Goal: Information Seeking & Learning: Learn about a topic

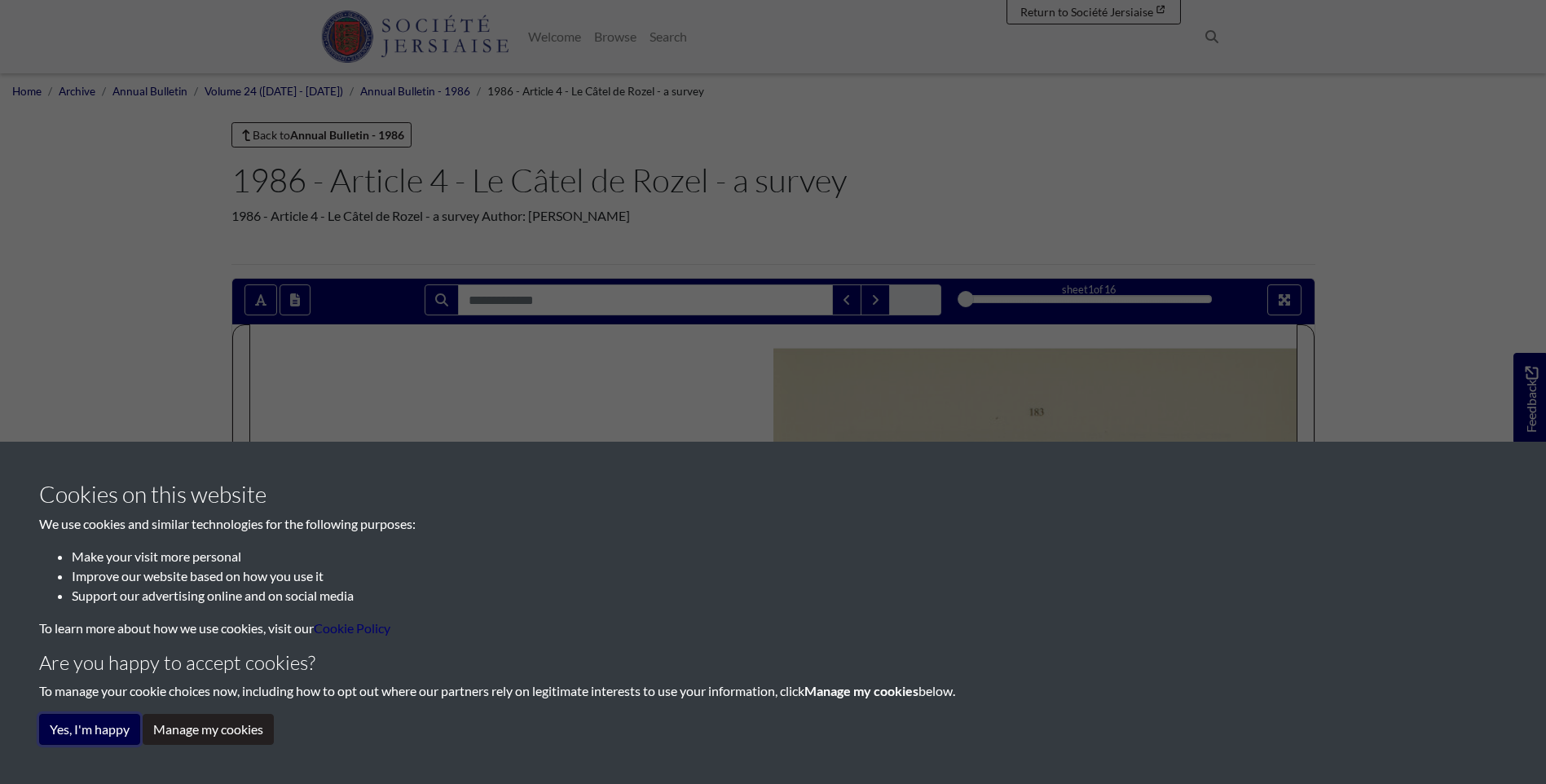
click at [79, 721] on button "Yes, I'm happy" at bounding box center [89, 729] width 101 height 31
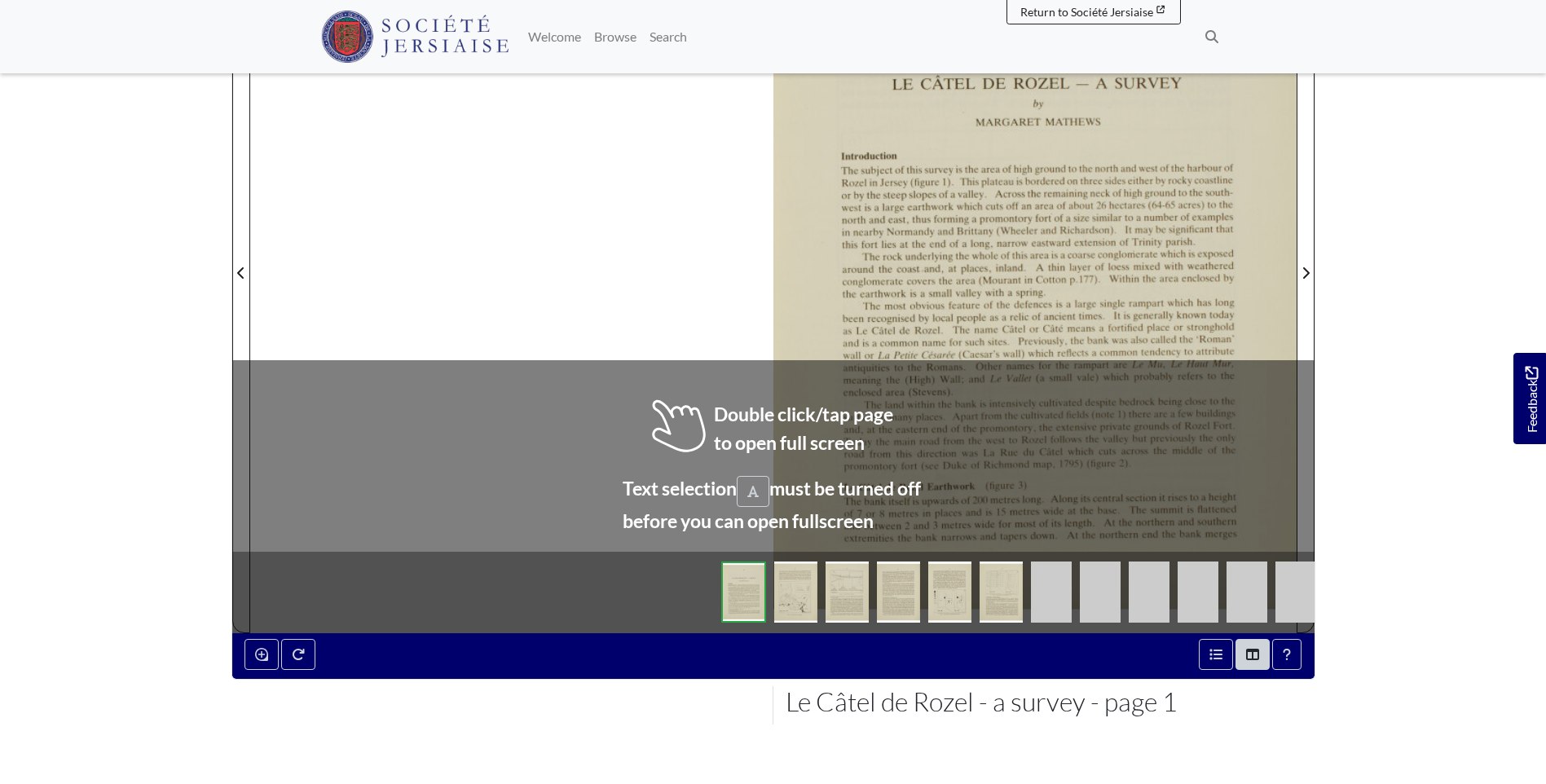
scroll to position [489, 0]
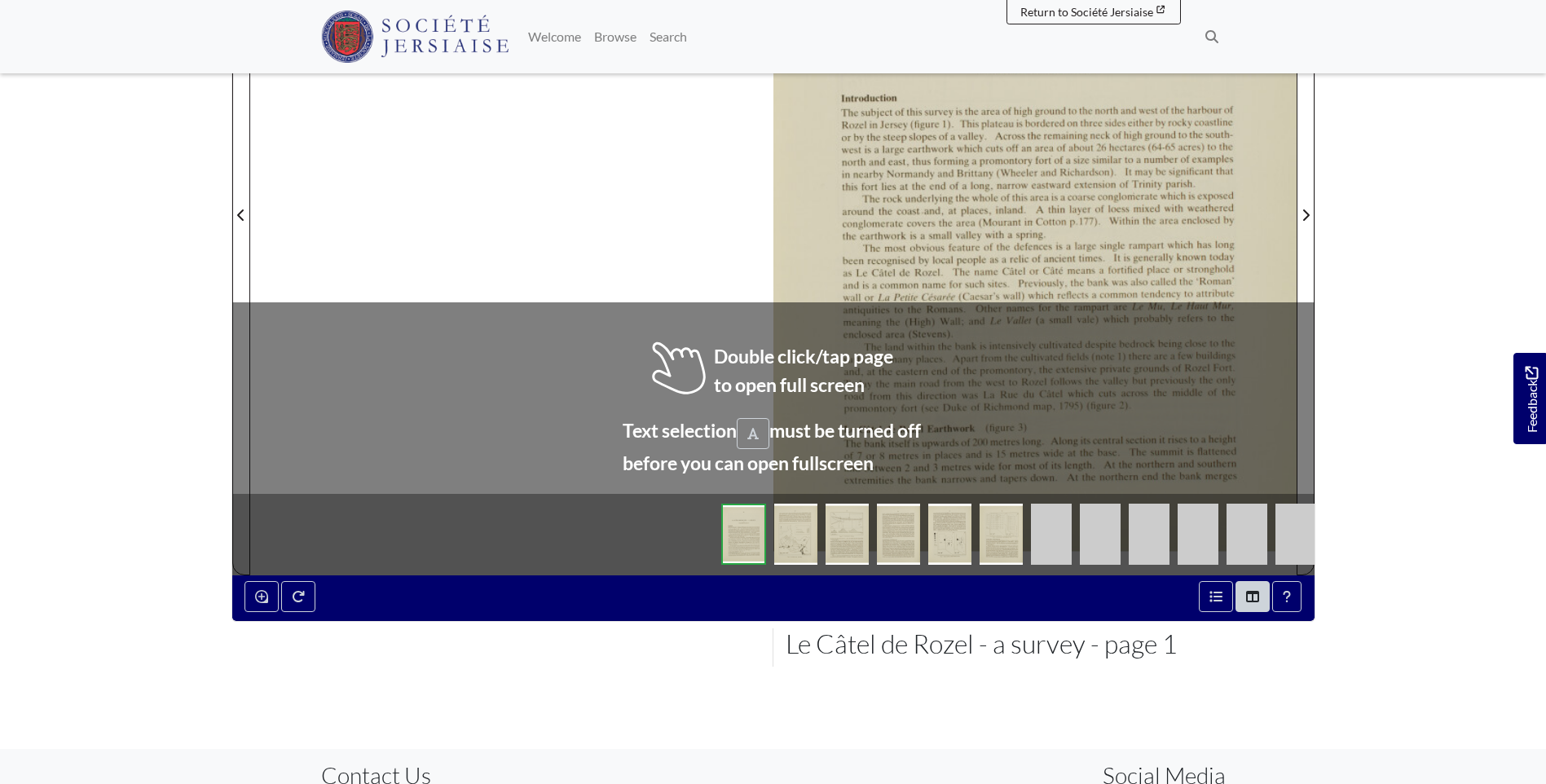
click at [885, 360] on div at bounding box center [1035, 205] width 523 height 740
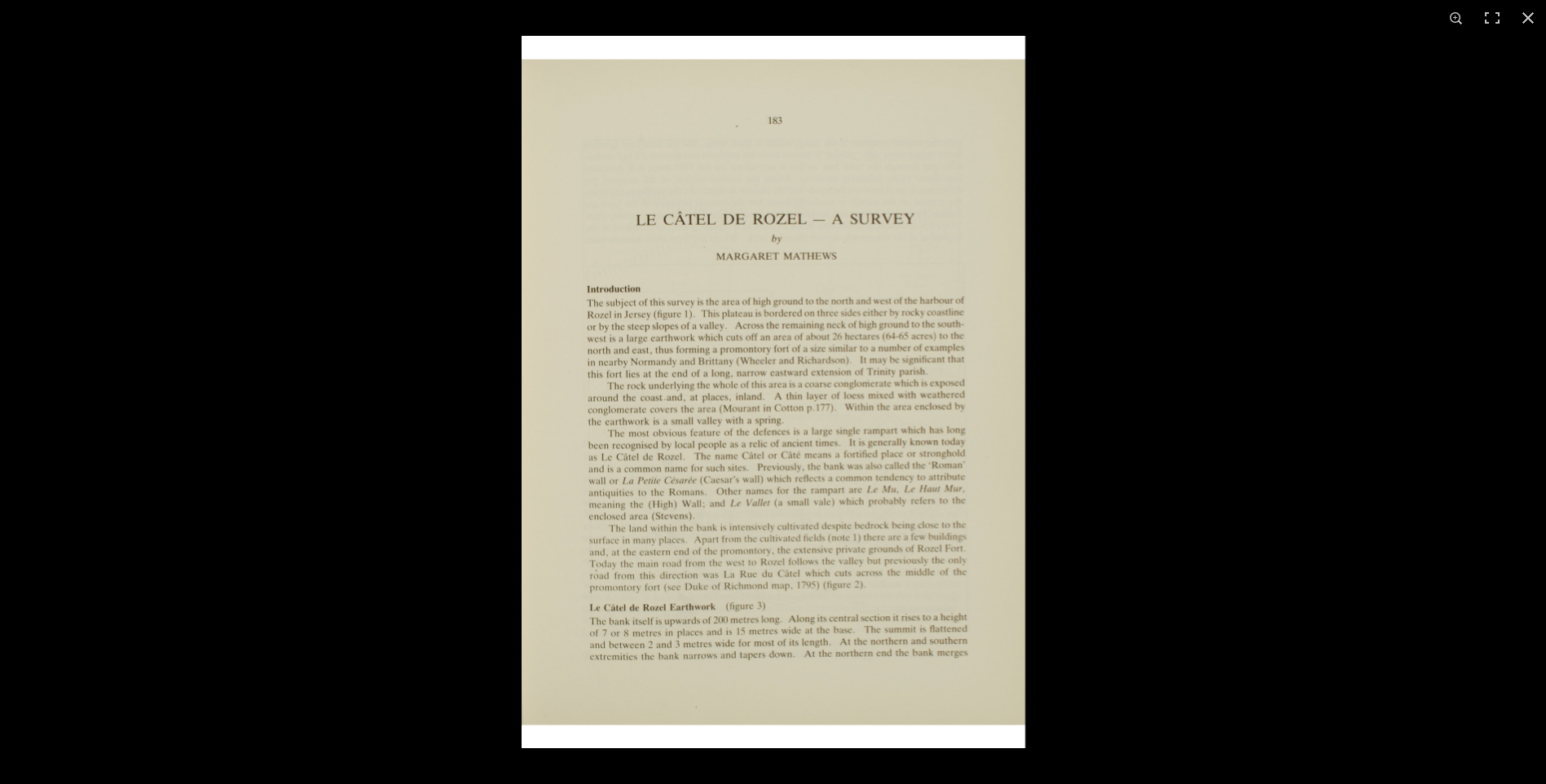
click at [371, 508] on div at bounding box center [773, 392] width 1546 height 784
click at [1528, 16] on button at bounding box center [1528, 18] width 36 height 36
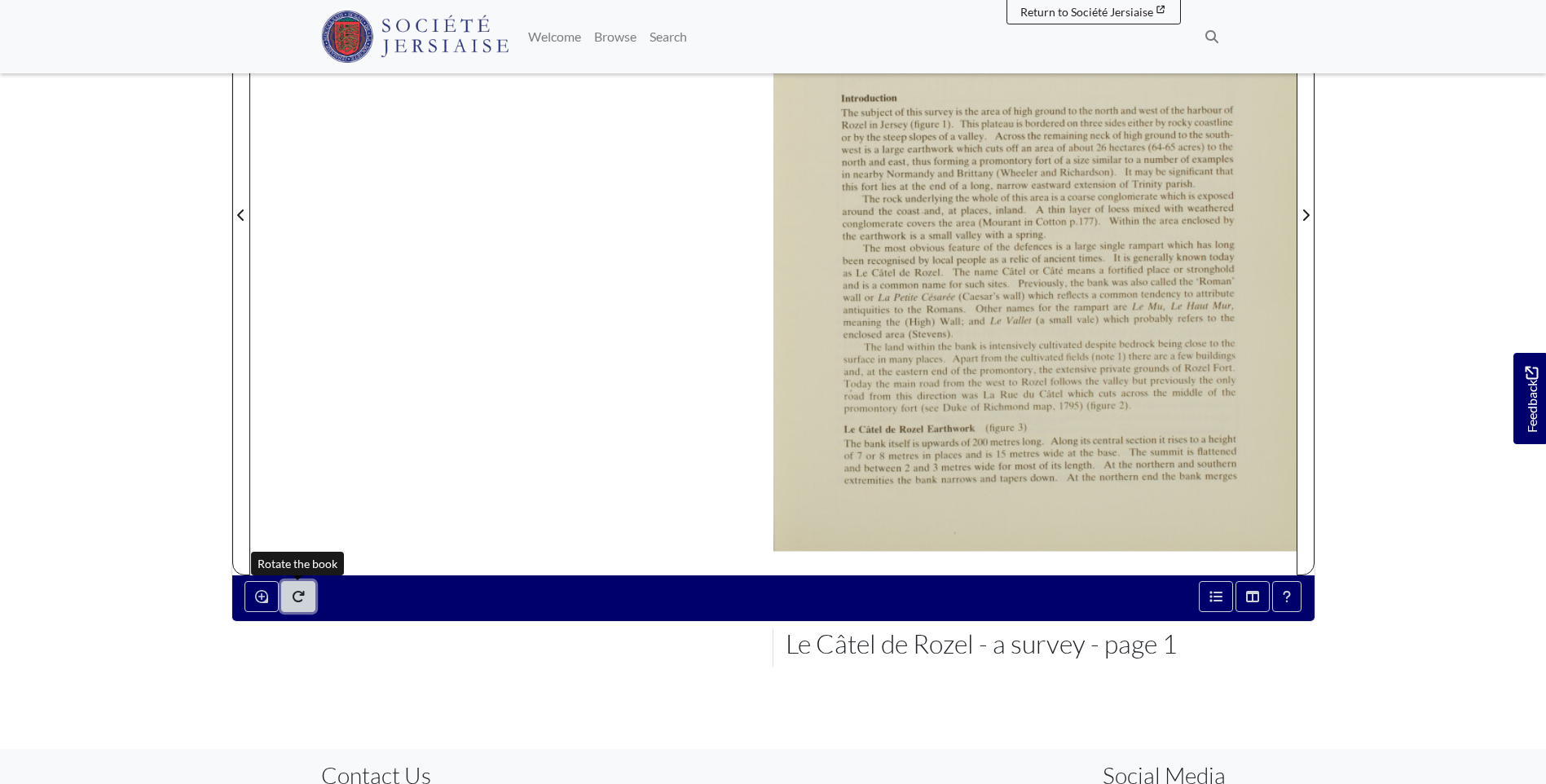
click at [309, 595] on button "Rotate the book" at bounding box center [298, 596] width 34 height 31
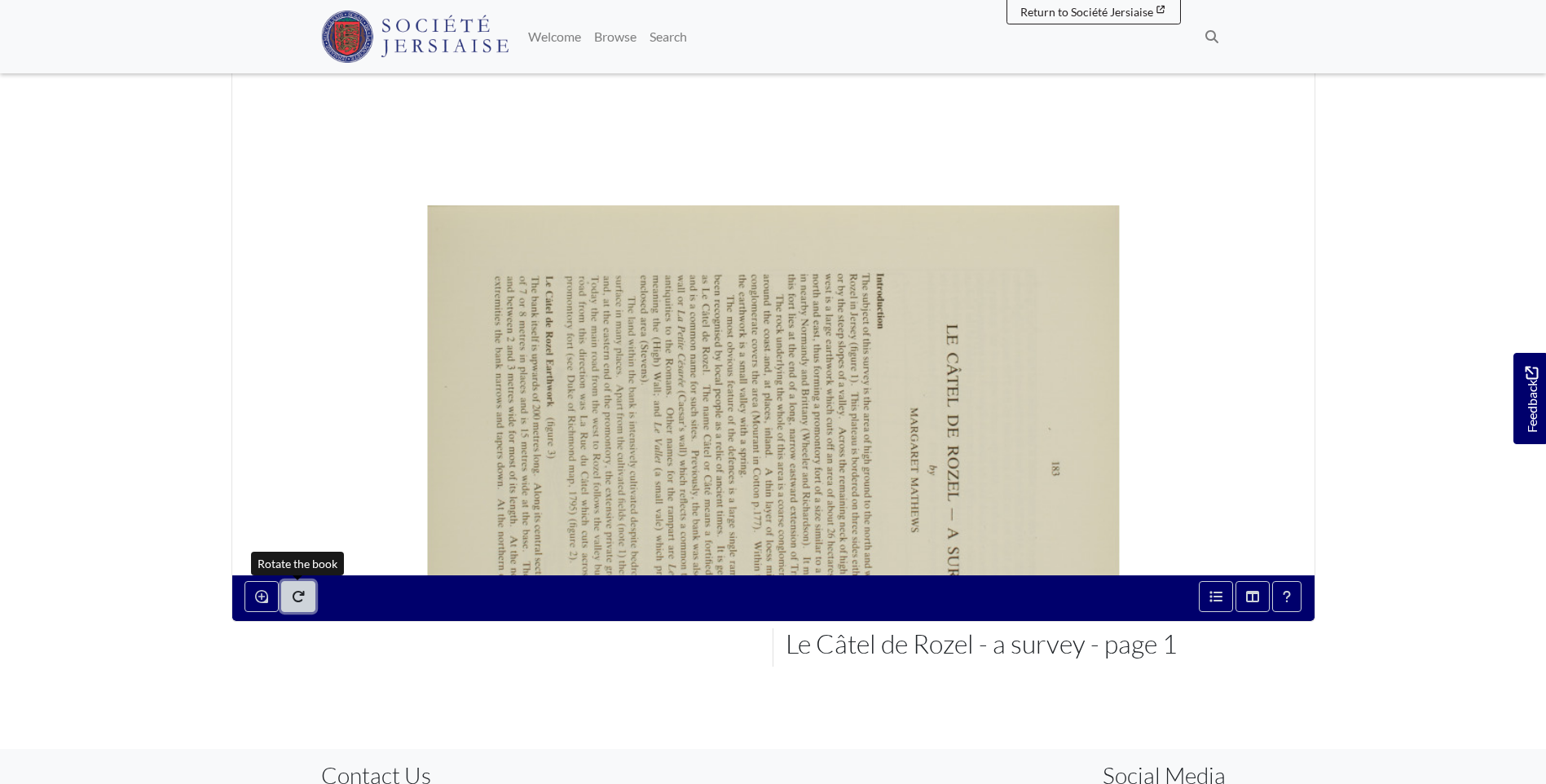
click at [309, 595] on button "Rotate the book" at bounding box center [298, 596] width 34 height 31
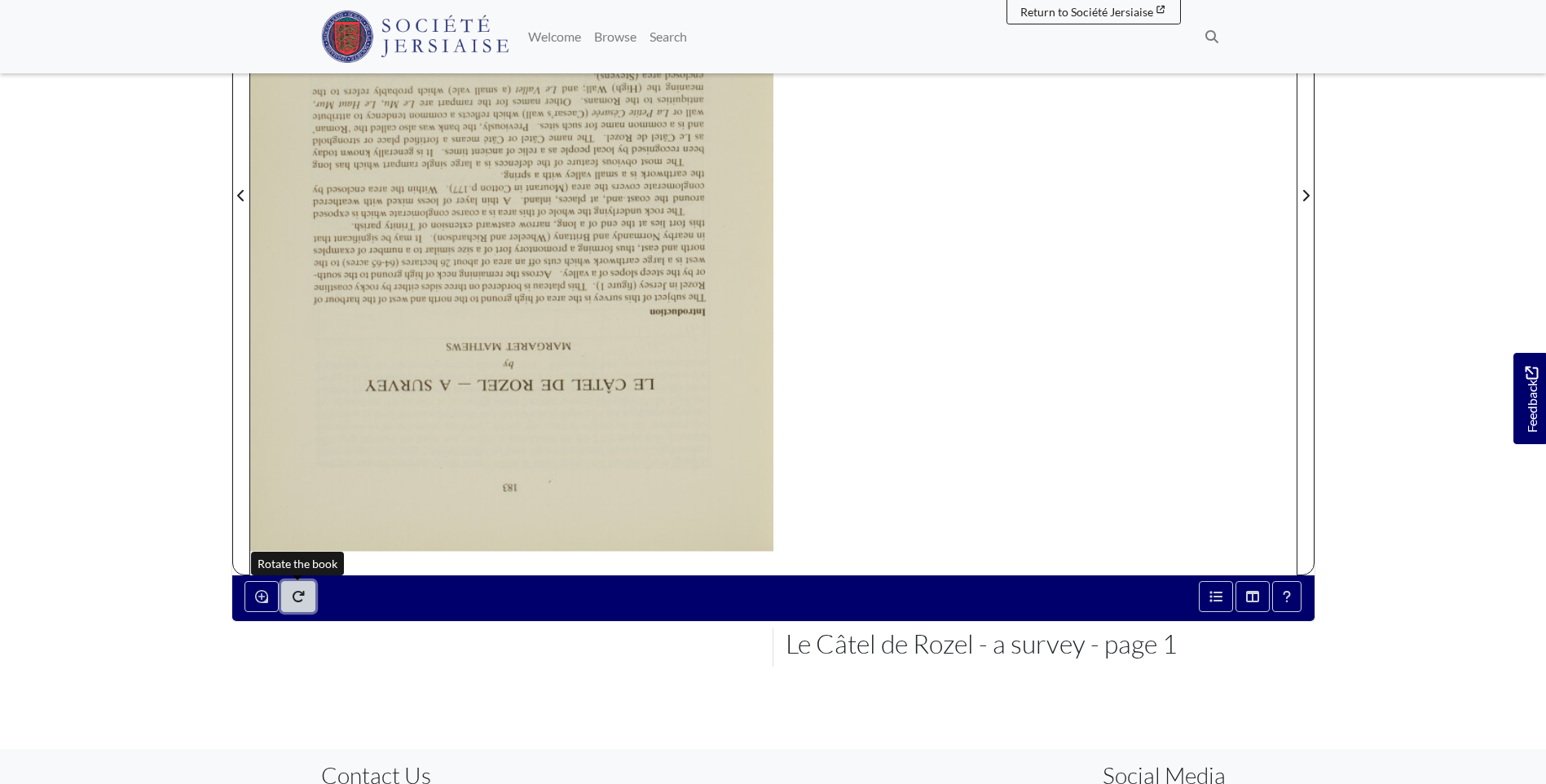
click at [309, 595] on button "Rotate the book" at bounding box center [298, 596] width 34 height 31
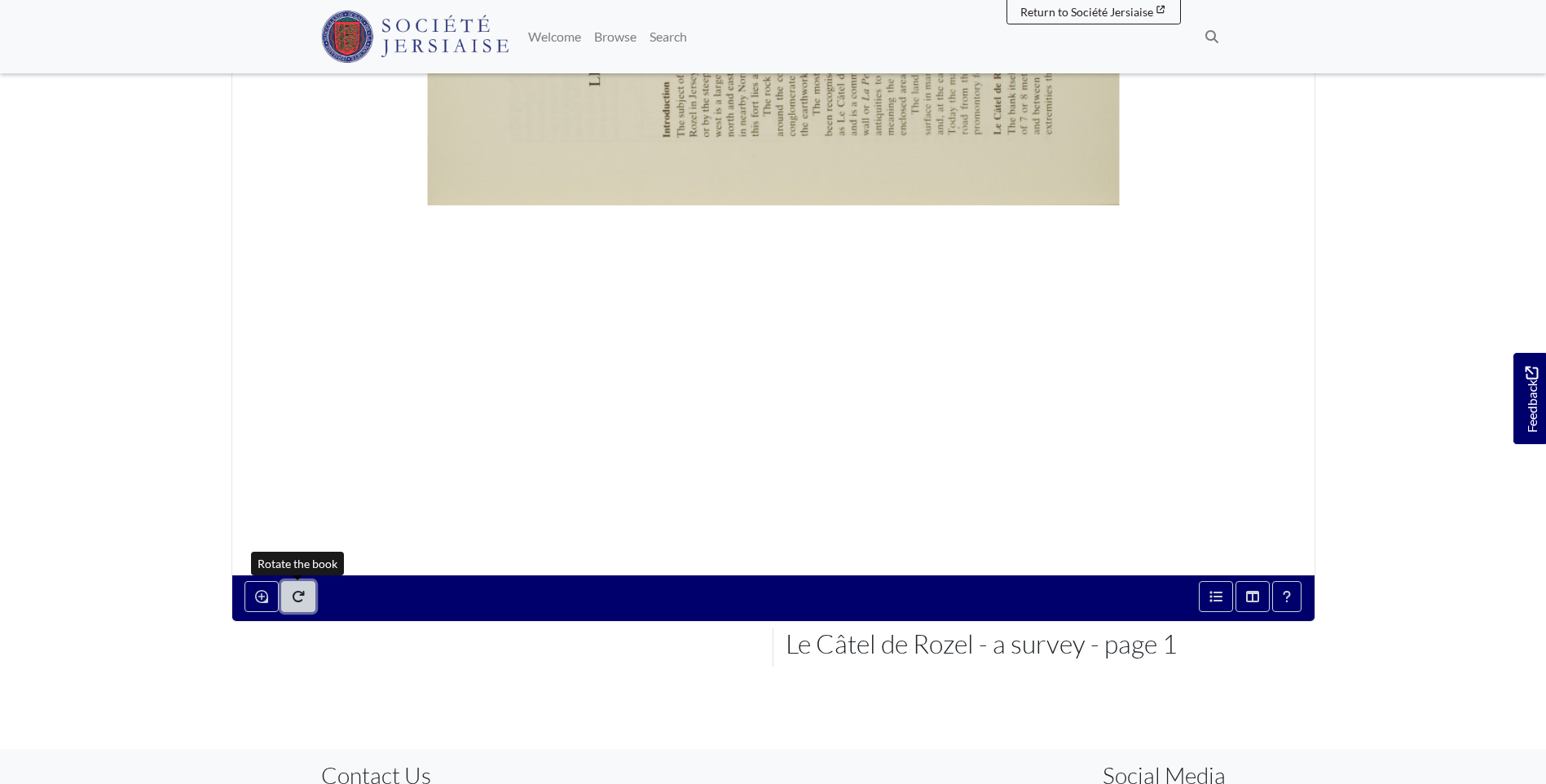
click at [309, 594] on button "Rotate the book" at bounding box center [298, 596] width 34 height 31
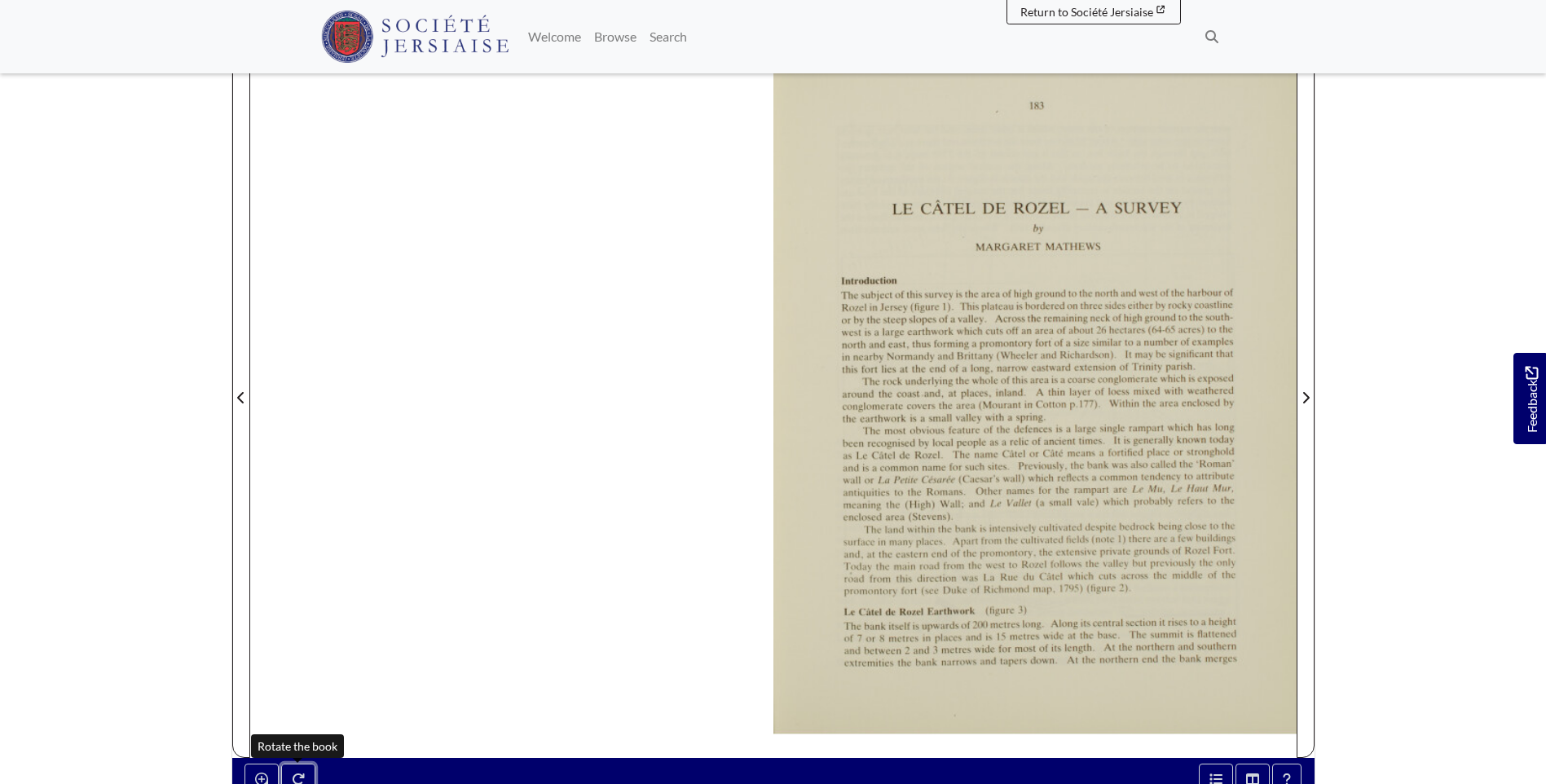
scroll to position [81, 0]
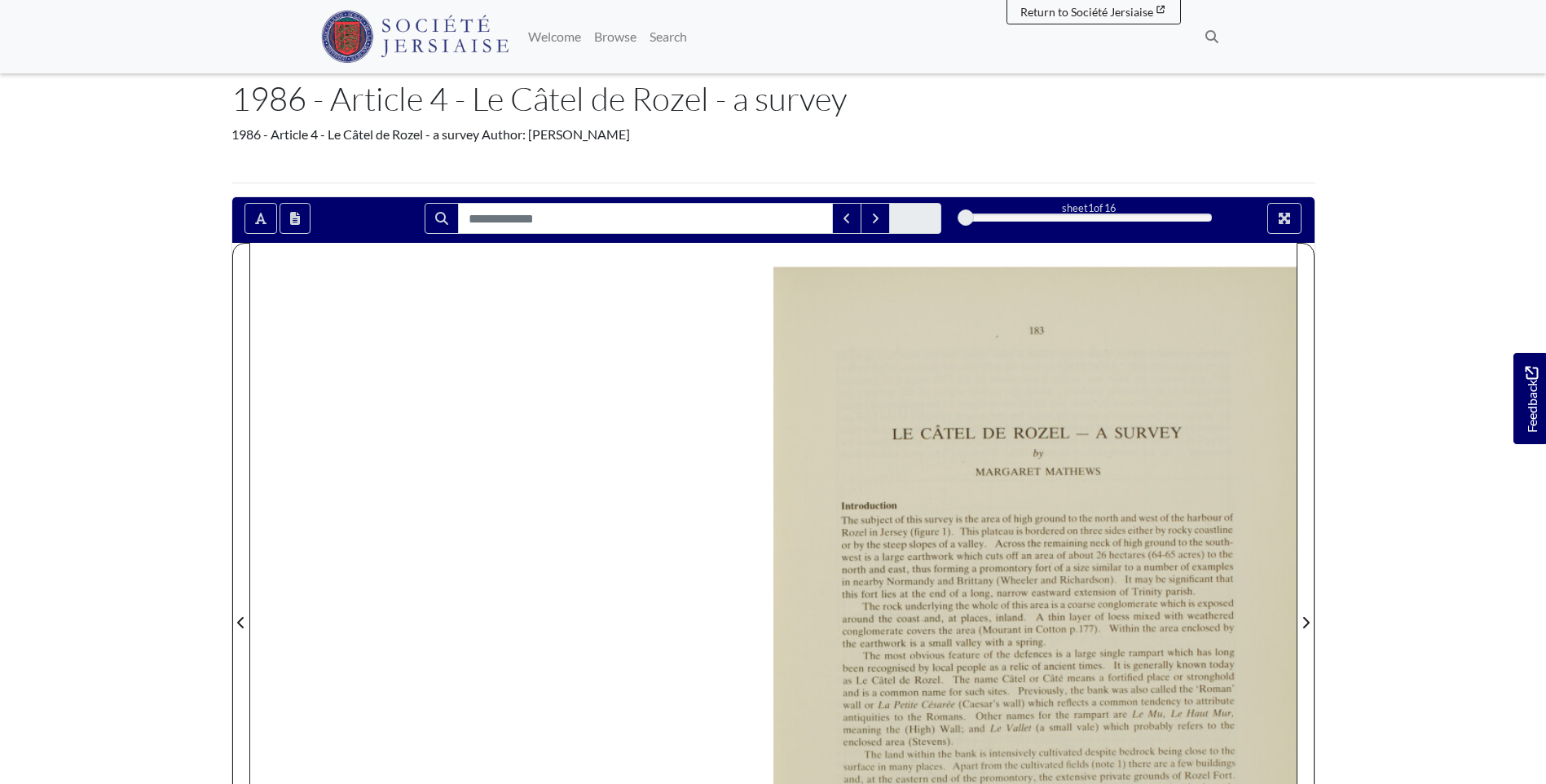
click at [969, 213] on div at bounding box center [966, 217] width 16 height 16
click at [994, 215] on div "1" at bounding box center [1089, 217] width 246 height 16
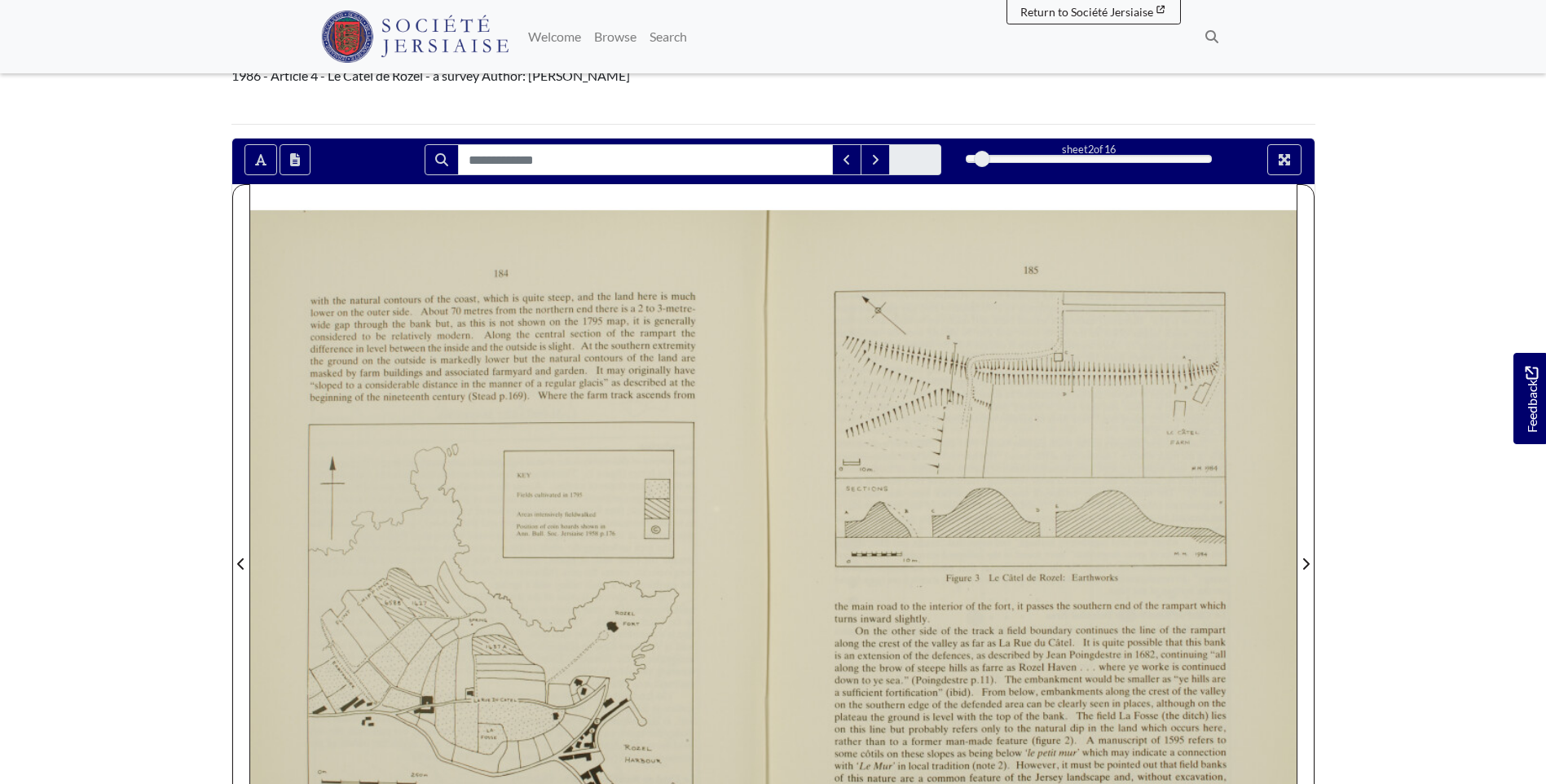
scroll to position [244, 0]
